Goal: Register for event/course

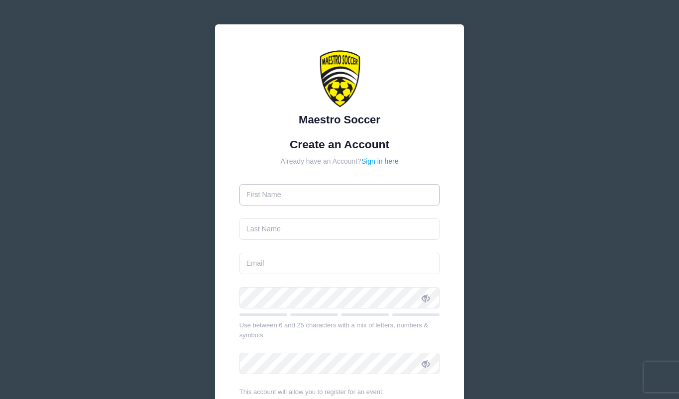
click at [285, 196] on input "text" at bounding box center [339, 194] width 200 height 21
type input "Bob"
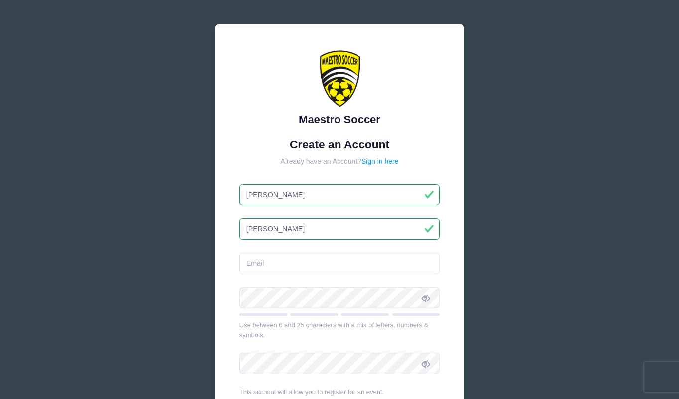
type input "[PERSON_NAME]"
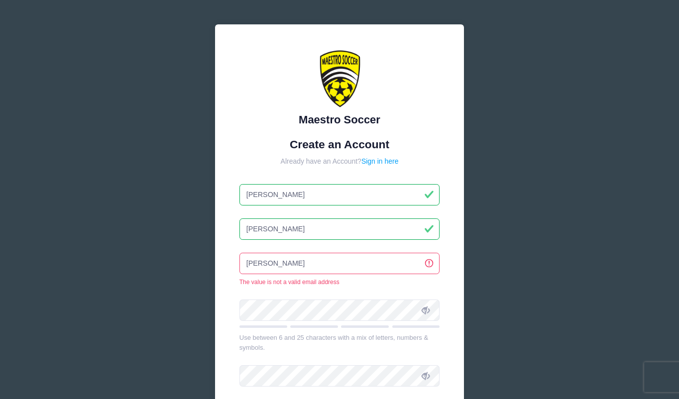
type input "[EMAIL_ADDRESS][DOMAIN_NAME]"
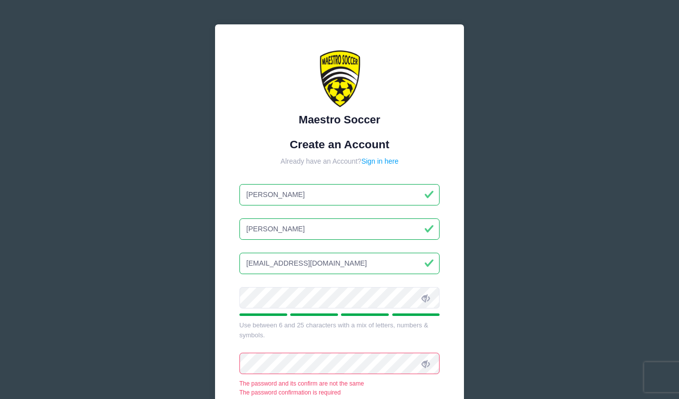
click at [426, 298] on icon at bounding box center [425, 298] width 8 height 8
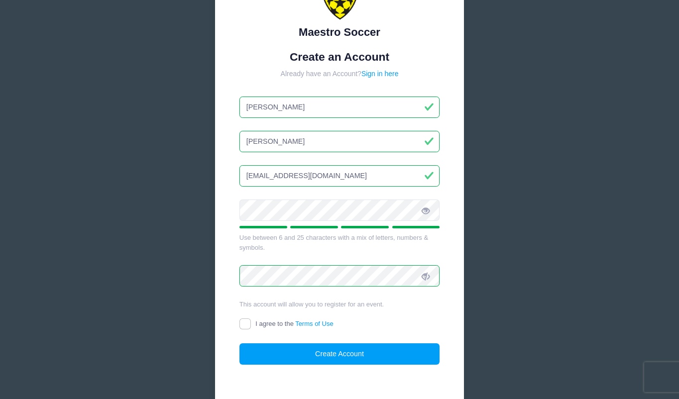
scroll to position [89, 0]
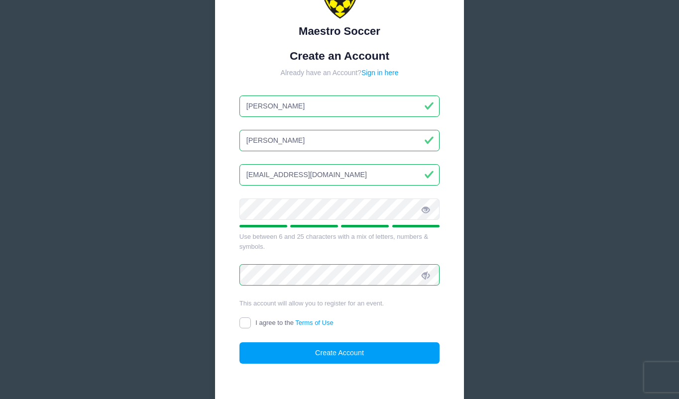
click at [244, 321] on input "I agree to the Terms of Use" at bounding box center [244, 322] width 11 height 11
checkbox input "true"
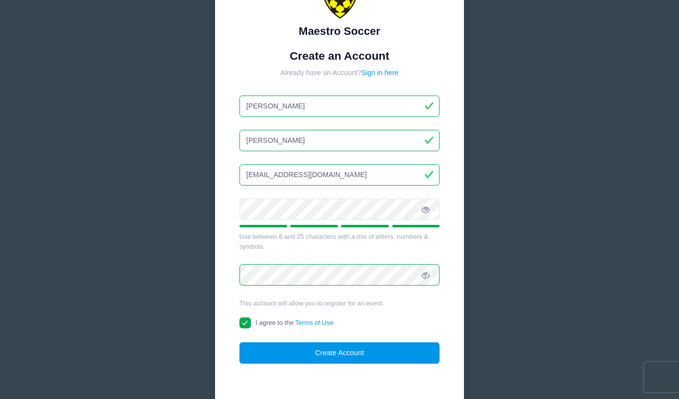
click at [346, 353] on button "Create Account" at bounding box center [339, 352] width 200 height 21
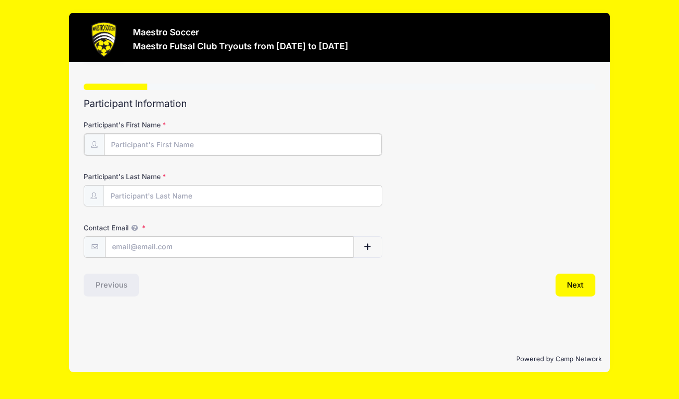
click at [158, 142] on input "Participant's First Name" at bounding box center [243, 144] width 278 height 21
type input "[PERSON_NAME]"
click at [127, 247] on input "Contact Email" at bounding box center [229, 246] width 248 height 21
type input "[EMAIL_ADDRESS][DOMAIN_NAME]"
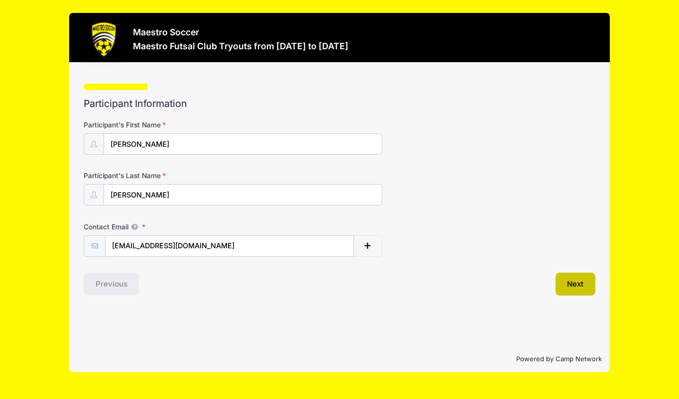
click at [578, 285] on button "Next" at bounding box center [575, 284] width 40 height 23
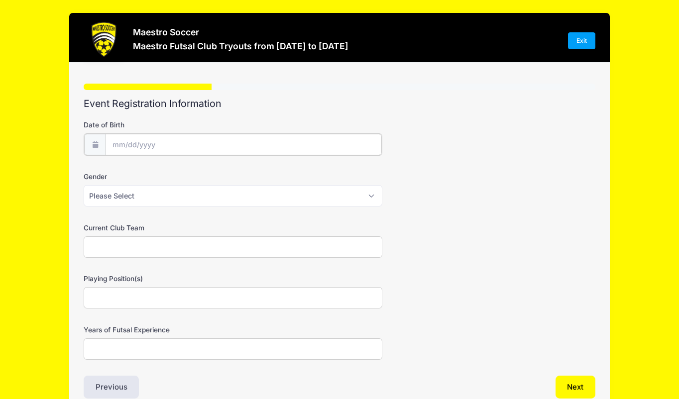
click at [110, 142] on input "Date of Birth" at bounding box center [243, 144] width 276 height 21
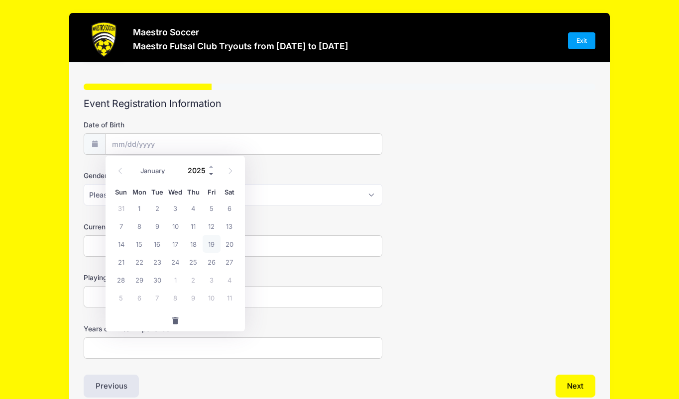
click at [210, 172] on span at bounding box center [211, 173] width 7 height 7
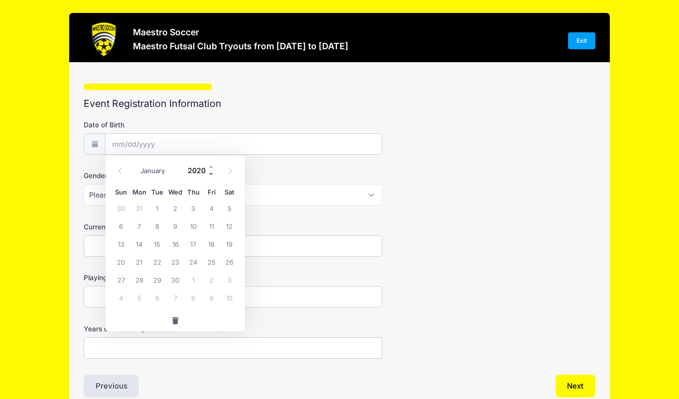
click at [210, 172] on span at bounding box center [211, 173] width 7 height 7
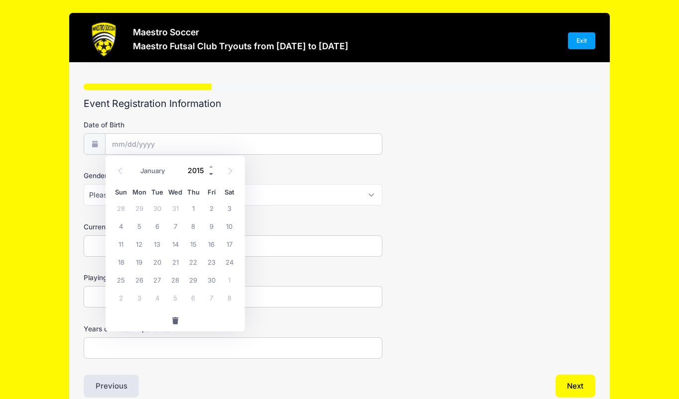
click at [210, 172] on span at bounding box center [211, 173] width 7 height 7
type input "2011"
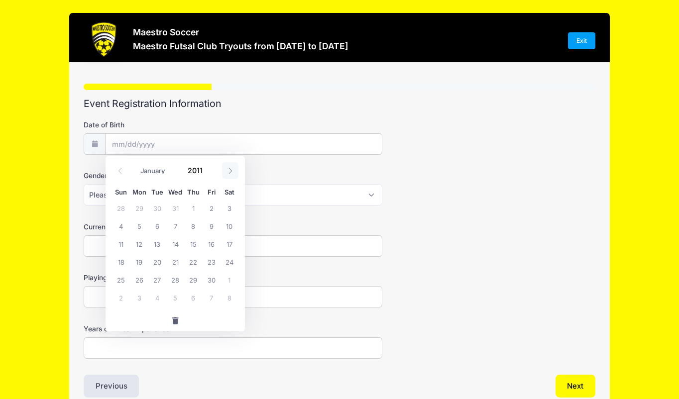
click at [230, 172] on icon at bounding box center [230, 171] width 6 height 6
select select "10"
click at [229, 245] on span "19" at bounding box center [229, 244] width 18 height 18
type input "11/19/2011"
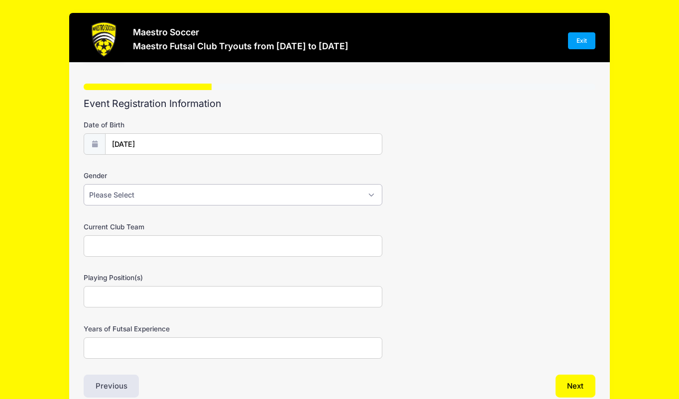
click at [136, 193] on select "Please Select Male Female Prefer not to say" at bounding box center [233, 194] width 298 height 21
select select "Female"
click at [84, 184] on select "Please Select Male Female Prefer not to say" at bounding box center [233, 194] width 298 height 21
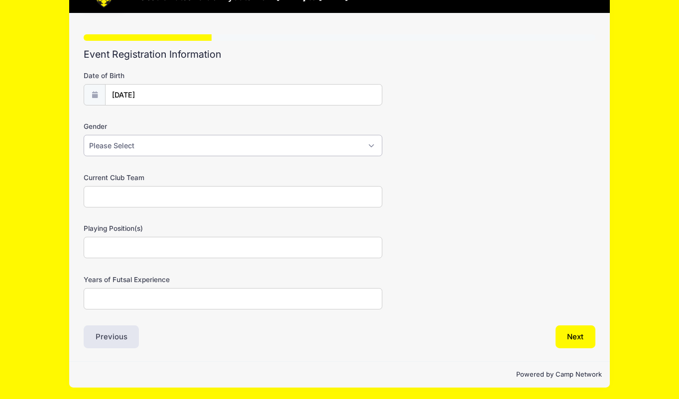
scroll to position [50, 0]
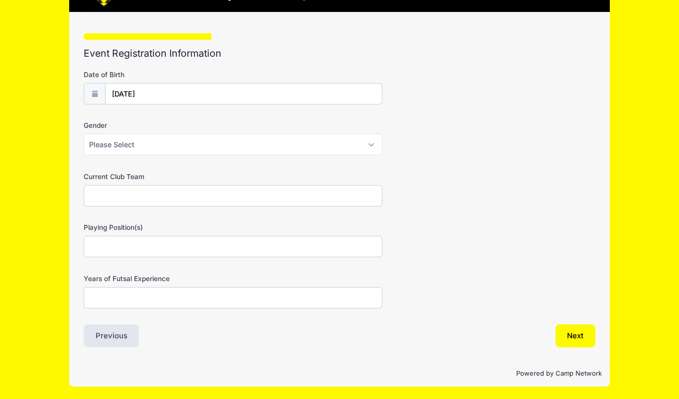
click at [133, 195] on input "Current Club Team" at bounding box center [233, 195] width 298 height 21
type input "Football Academy"
click at [118, 249] on input "Playing Position(s)" at bounding box center [233, 246] width 298 height 21
type input "Outside back"
click at [116, 297] on input "Years of Futsal Experience" at bounding box center [233, 297] width 298 height 21
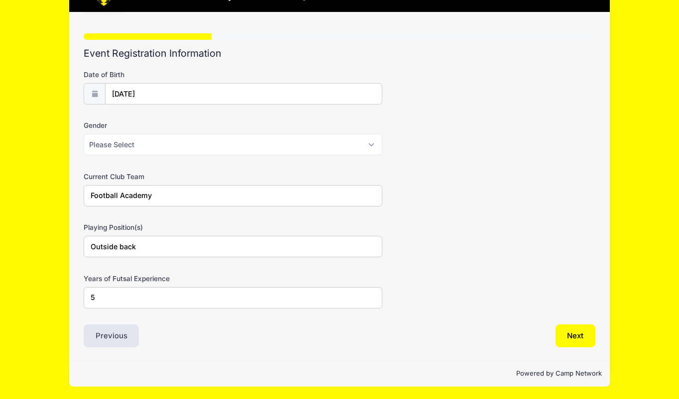
type input "5"
click at [157, 248] on input "Outside back" at bounding box center [233, 246] width 298 height 21
click at [574, 334] on button "Next" at bounding box center [575, 335] width 40 height 23
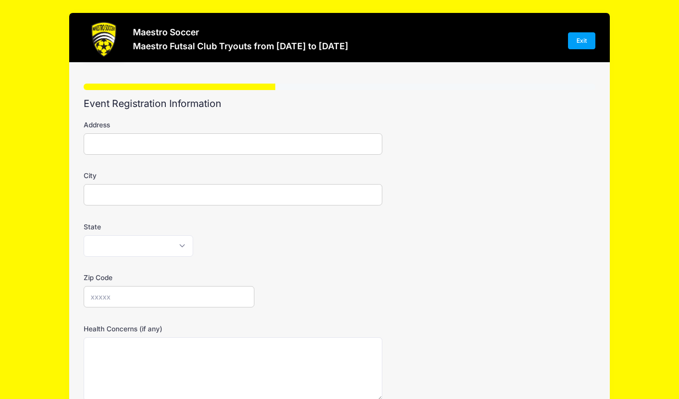
scroll to position [0, 0]
click at [177, 144] on input "Address" at bounding box center [233, 143] width 298 height 21
type input "59 May Dr"
type input "Chatham"
select select "NJ"
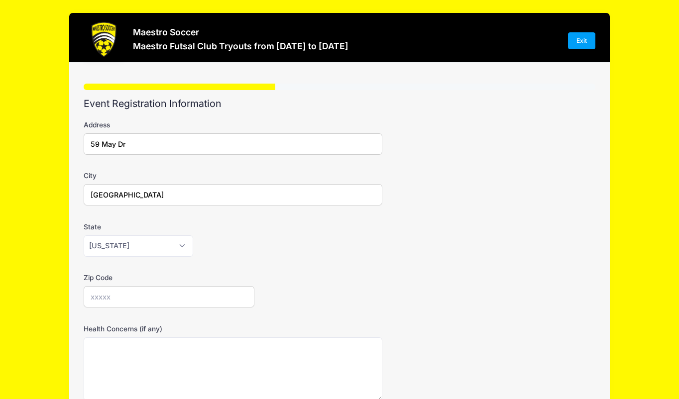
type input "07928"
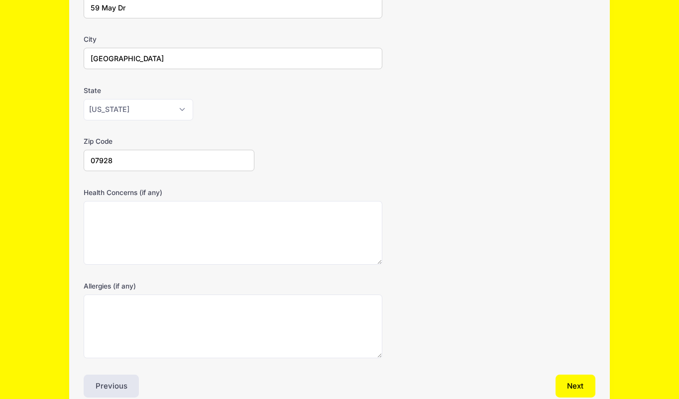
scroll to position [187, 0]
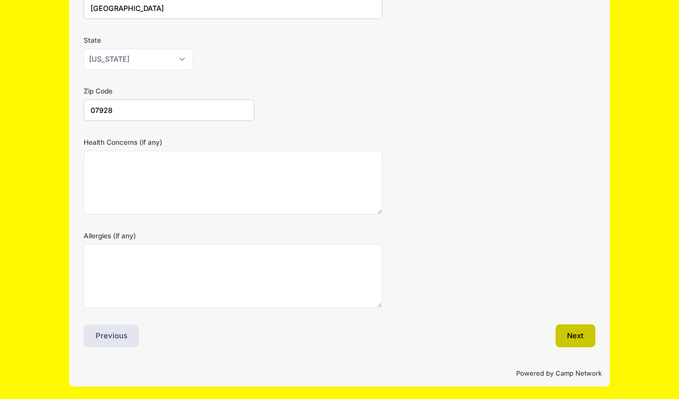
click at [576, 334] on button "Next" at bounding box center [575, 335] width 40 height 23
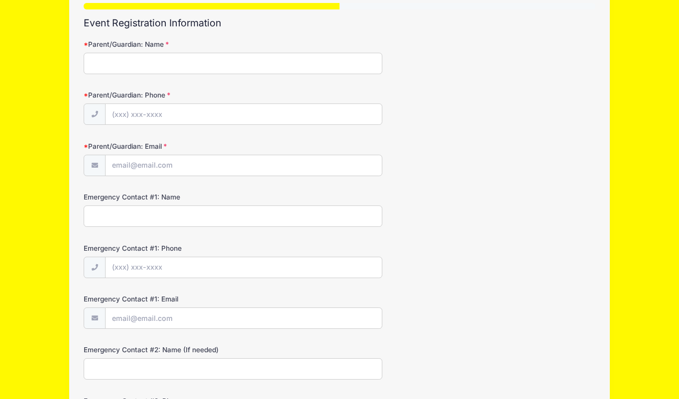
scroll to position [0, 0]
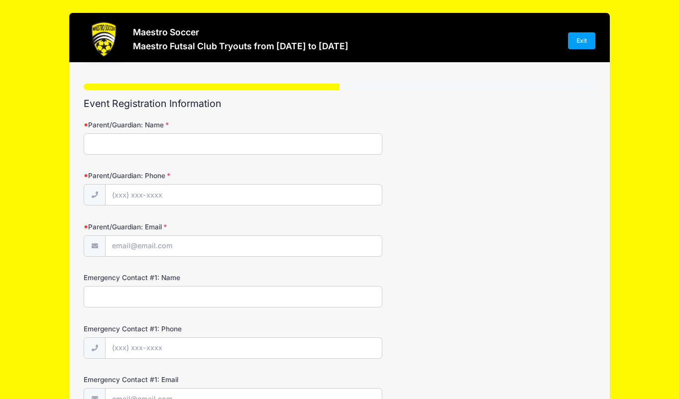
click at [121, 143] on input "Parent/Guardian: Name" at bounding box center [233, 143] width 298 height 21
type input "Robert Palazzi"
click at [121, 195] on input "Parent/Guardian: Phone" at bounding box center [243, 195] width 276 height 21
type input "(973) 975-7506"
type input "[EMAIL_ADDRESS][DOMAIN_NAME]"
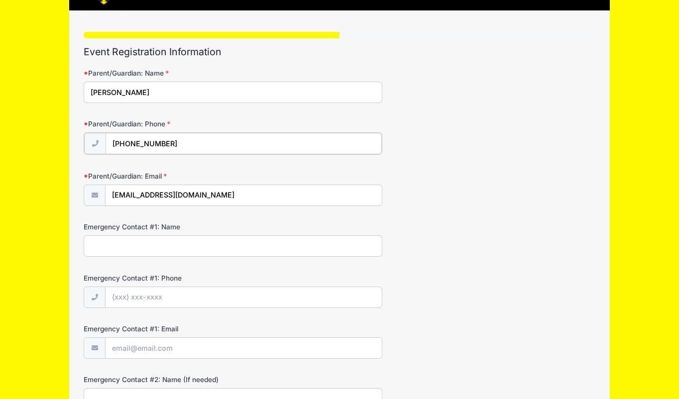
scroll to position [56, 0]
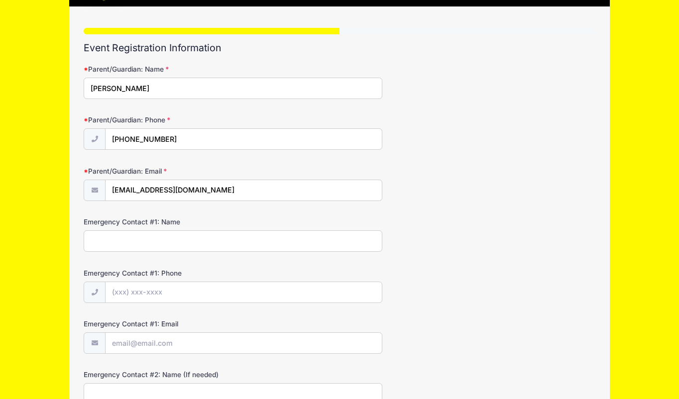
click at [178, 242] on input "Emergency Contact #1: Name" at bounding box center [233, 240] width 298 height 21
type input "Diane Palazzi"
click at [182, 293] on input "Emergency Contact #1: Phone" at bounding box center [243, 292] width 276 height 21
type input "(973) 975-7506"
type input "[EMAIL_ADDRESS][DOMAIN_NAME]"
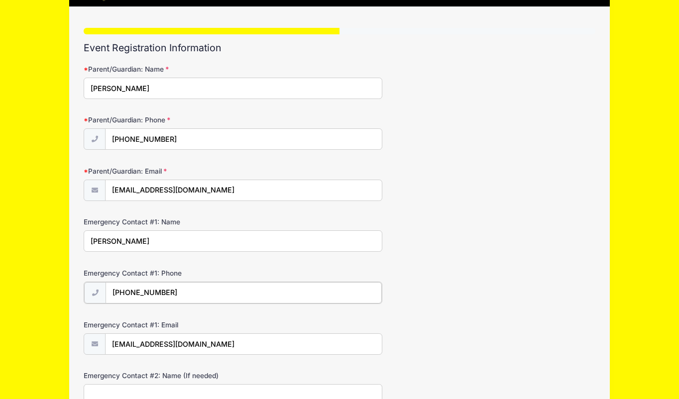
type input "(973) 975-7507"
click at [195, 343] on input "[EMAIL_ADDRESS][DOMAIN_NAME]" at bounding box center [243, 343] width 276 height 21
drag, startPoint x: 195, startPoint y: 343, endPoint x: 109, endPoint y: 336, distance: 86.8
click at [109, 336] on input "[EMAIL_ADDRESS][DOMAIN_NAME]" at bounding box center [243, 343] width 276 height 21
type input "dwhite284@yahoo.com"
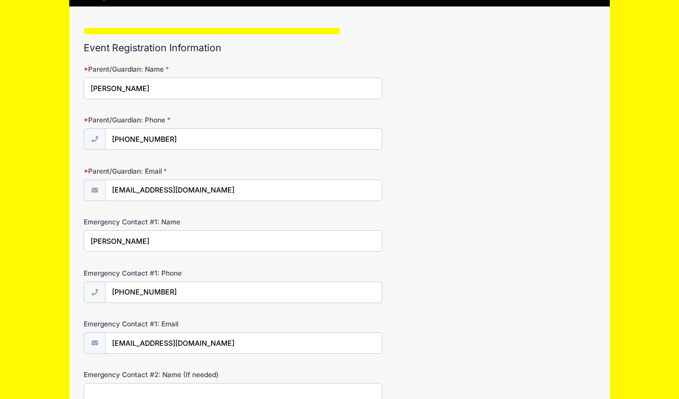
click at [390, 286] on div "Emergency Contact #1: Phone (973) 975-7507" at bounding box center [339, 285] width 511 height 35
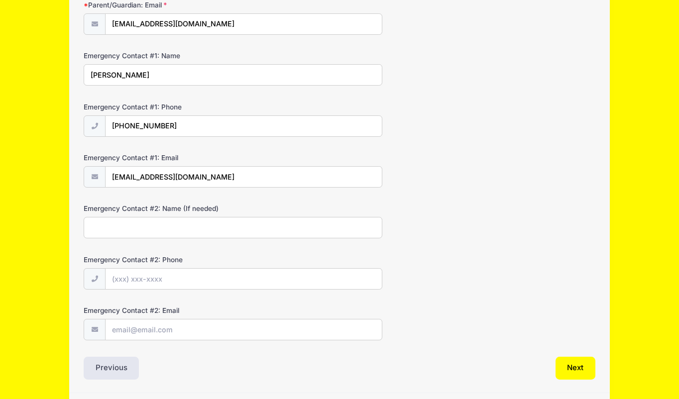
scroll to position [254, 0]
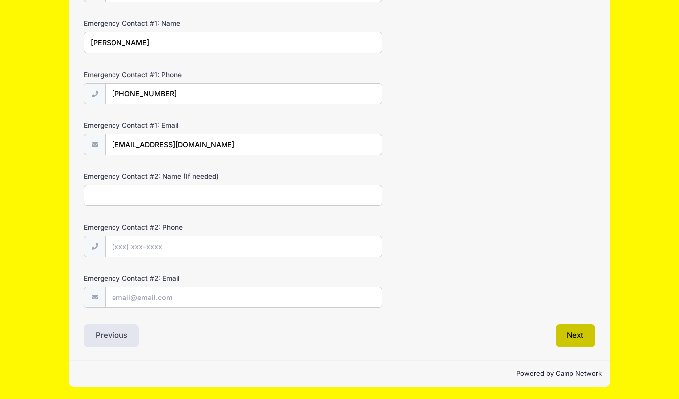
click at [564, 332] on button "Next" at bounding box center [575, 335] width 40 height 23
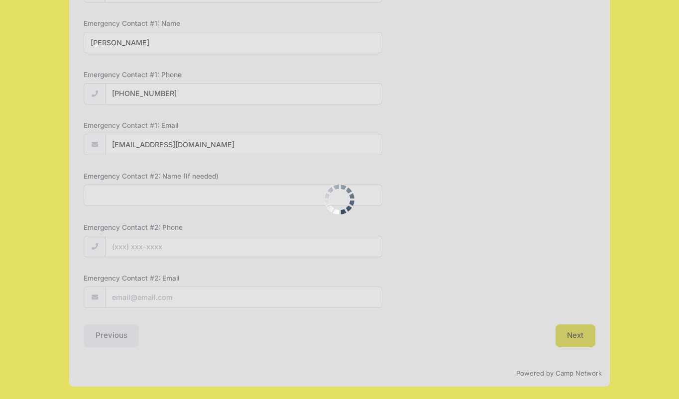
scroll to position [0, 0]
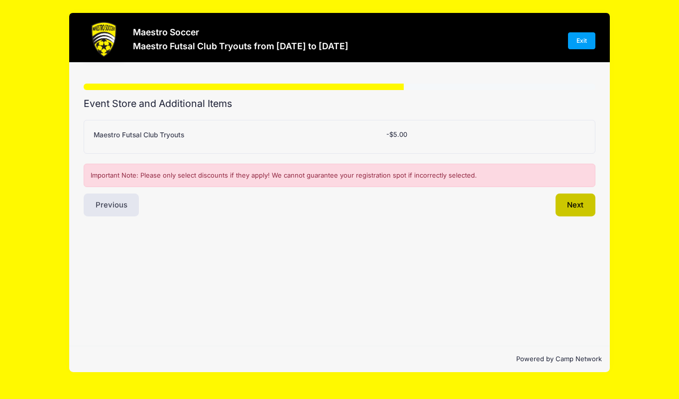
click at [576, 205] on button "Next" at bounding box center [575, 205] width 40 height 23
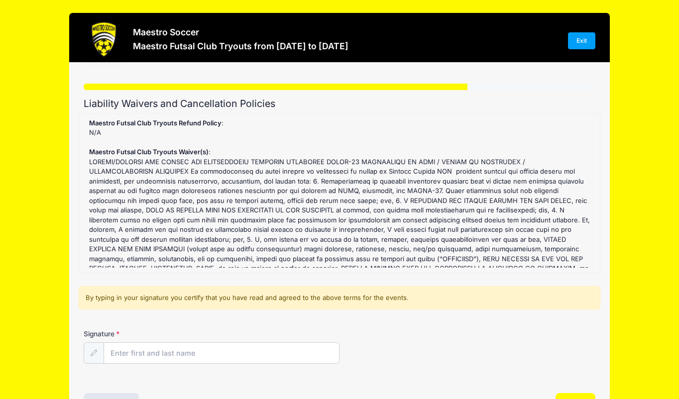
scroll to position [84, 0]
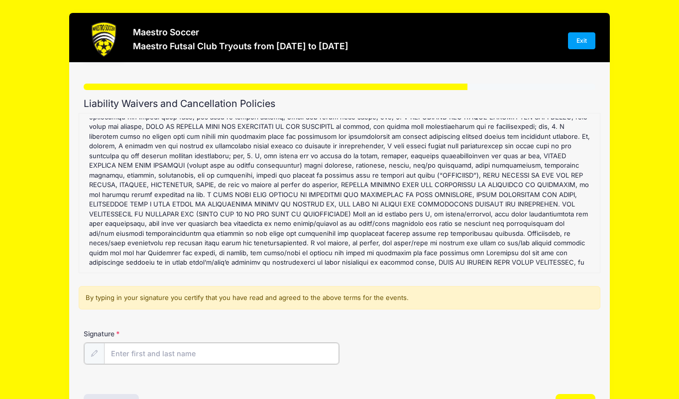
click at [155, 351] on input "Signature" at bounding box center [221, 353] width 235 height 21
type input "Robert Palazzi"
click at [398, 309] on div "By typing in your signature you certify that you have read and agreed to the ab…" at bounding box center [339, 298] width 521 height 24
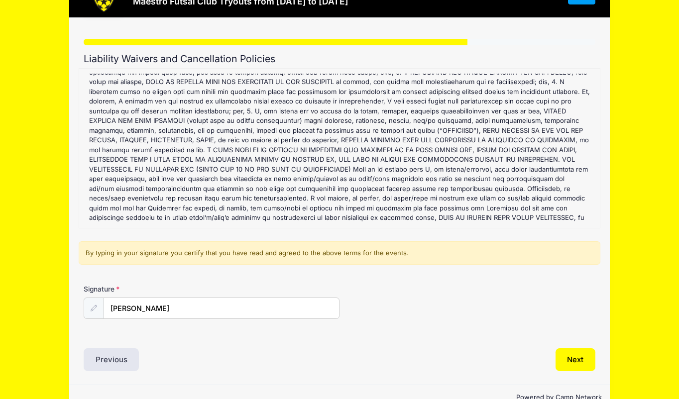
scroll to position [69, 0]
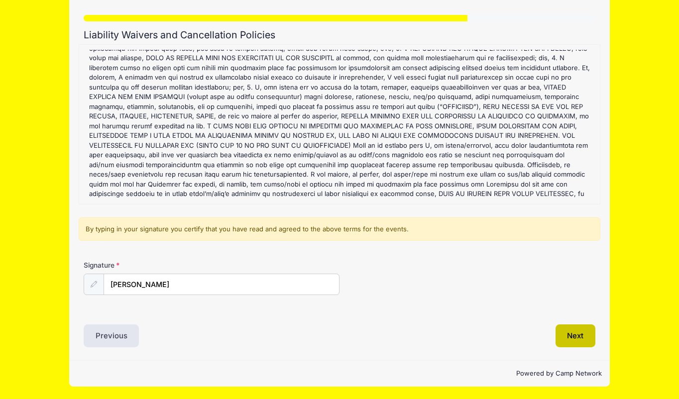
click at [572, 331] on button "Next" at bounding box center [575, 335] width 40 height 23
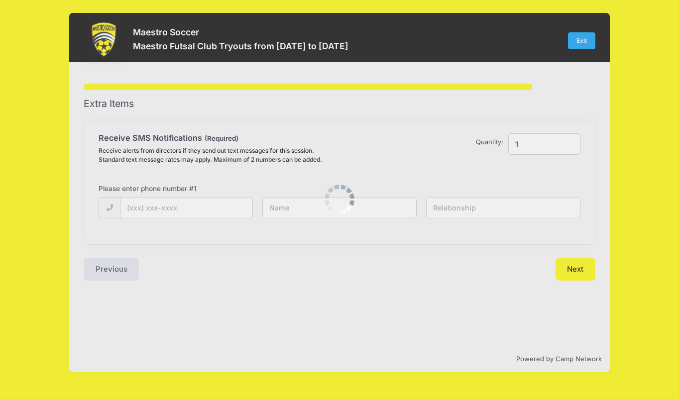
scroll to position [0, 0]
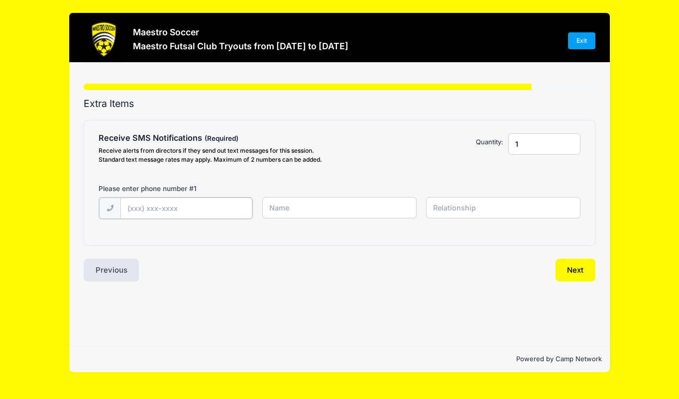
click at [178, 208] on input "text" at bounding box center [185, 207] width 131 height 21
type input "(973) 975-7506"
type input "Robert Palazzi"
click at [458, 205] on input "text" at bounding box center [503, 207] width 154 height 21
type input "Father"
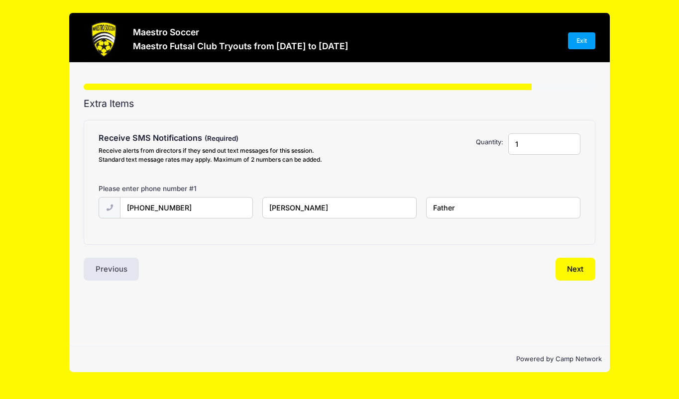
click at [570, 147] on input "1" at bounding box center [544, 143] width 72 height 21
type input "2"
click at [569, 141] on input "2" at bounding box center [544, 143] width 72 height 21
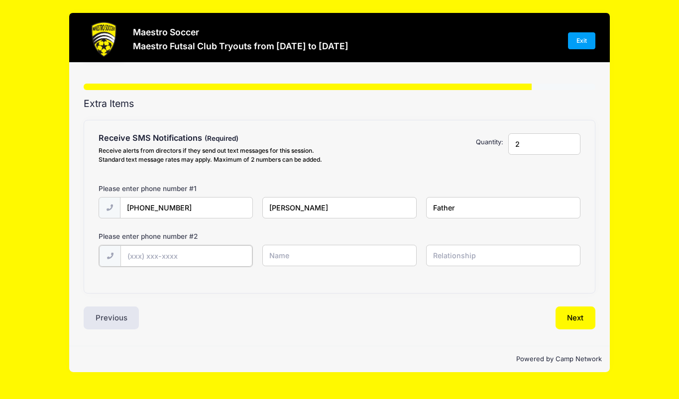
click at [171, 254] on input "text" at bounding box center [185, 255] width 131 height 21
type input "(973) 975-7507"
click at [292, 257] on input "text" at bounding box center [339, 255] width 154 height 21
type input "Diane Palazzi"
click at [292, 207] on input "Robert Palazzi" at bounding box center [339, 207] width 154 height 21
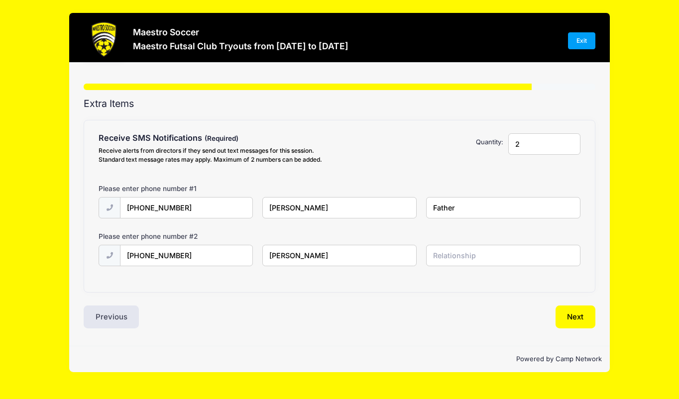
type input "Bob Palazzi"
click at [452, 256] on input "text" at bounding box center [503, 255] width 154 height 21
type input "Mother"
click at [579, 316] on button "Next" at bounding box center [575, 316] width 40 height 23
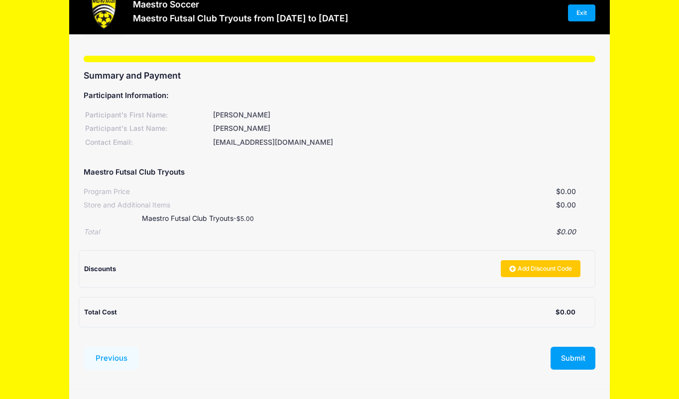
scroll to position [28, 0]
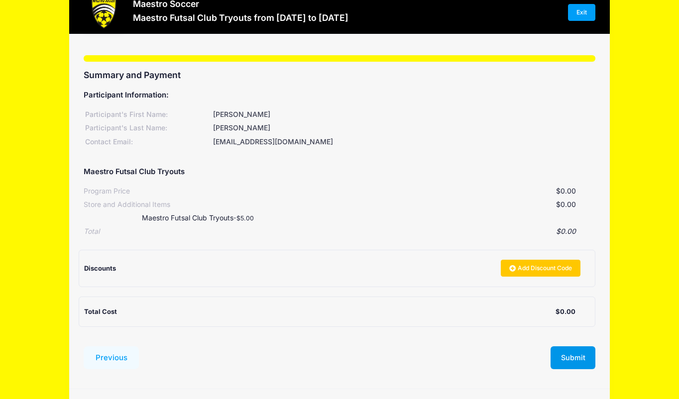
click at [573, 360] on button "Submit" at bounding box center [572, 357] width 45 height 23
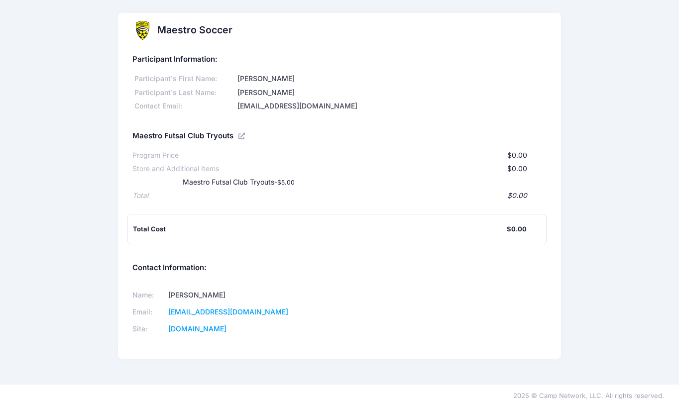
scroll to position [8, 0]
